Goal: Check status: Check status

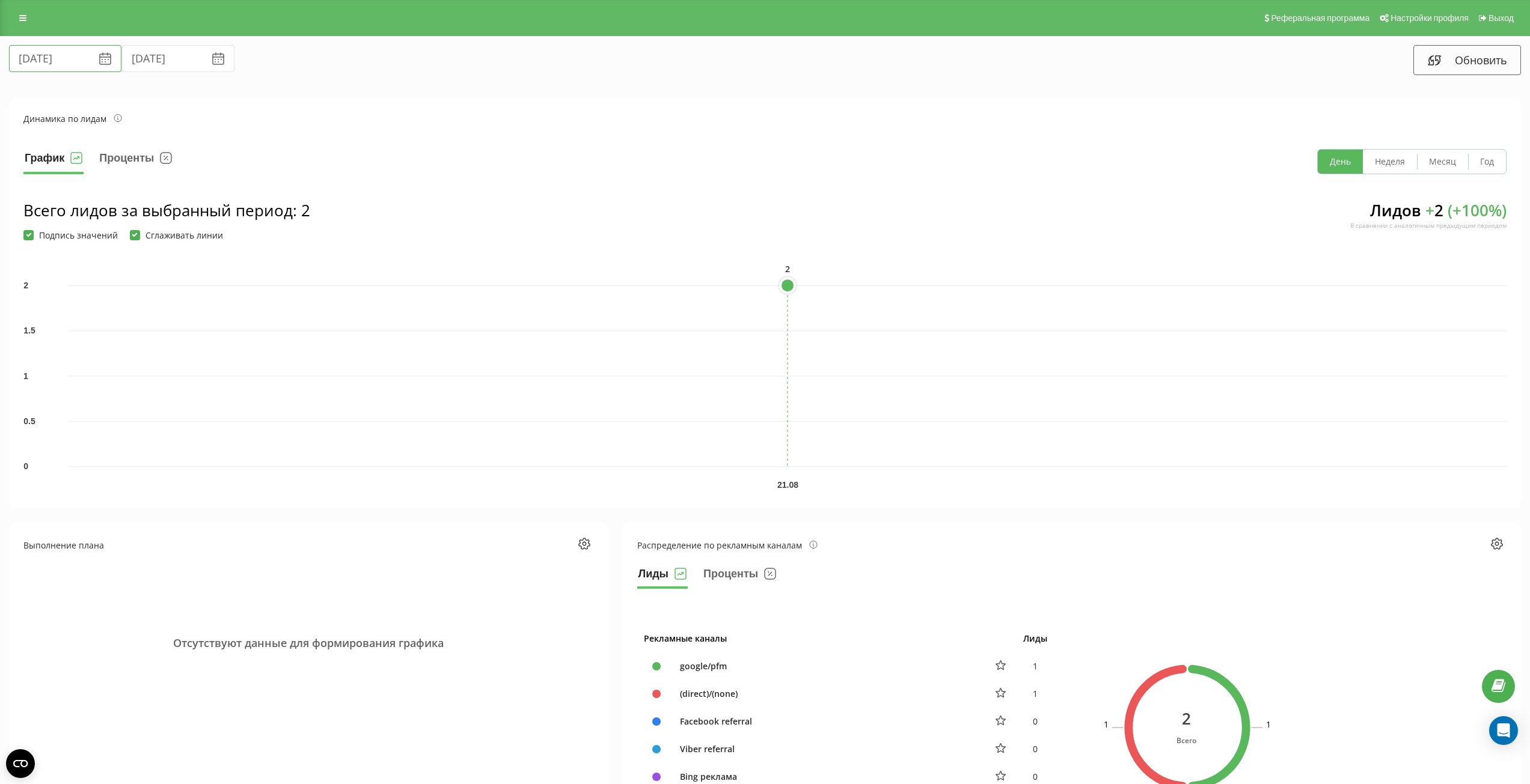
click at [49, 54] on input "[DATE]" at bounding box center [65, 59] width 113 height 27
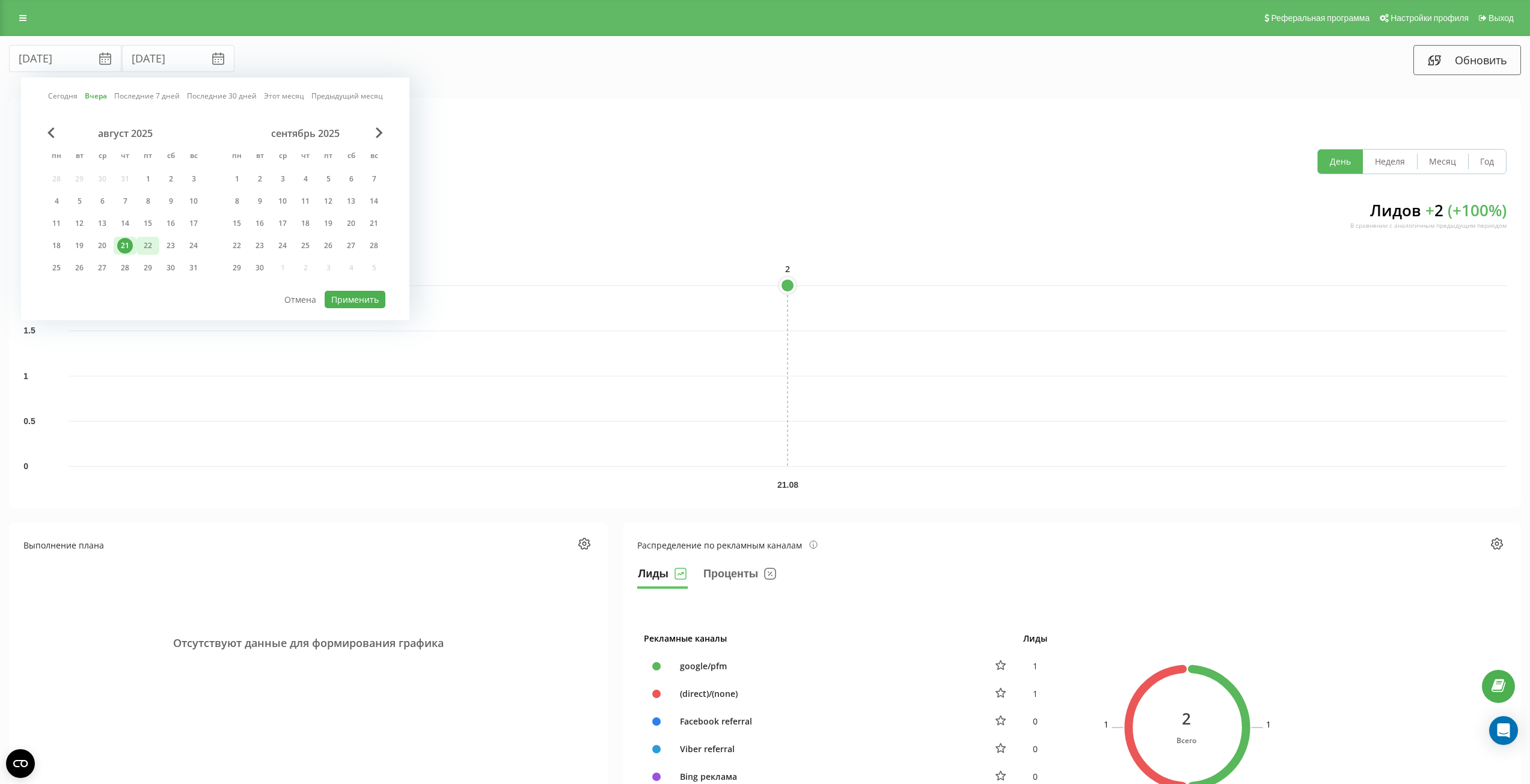
click at [146, 245] on div "22" at bounding box center [148, 246] width 16 height 16
click at [351, 296] on button "Применить" at bounding box center [355, 299] width 61 height 17
type input "22.08.2025"
